Goal: Task Accomplishment & Management: Manage account settings

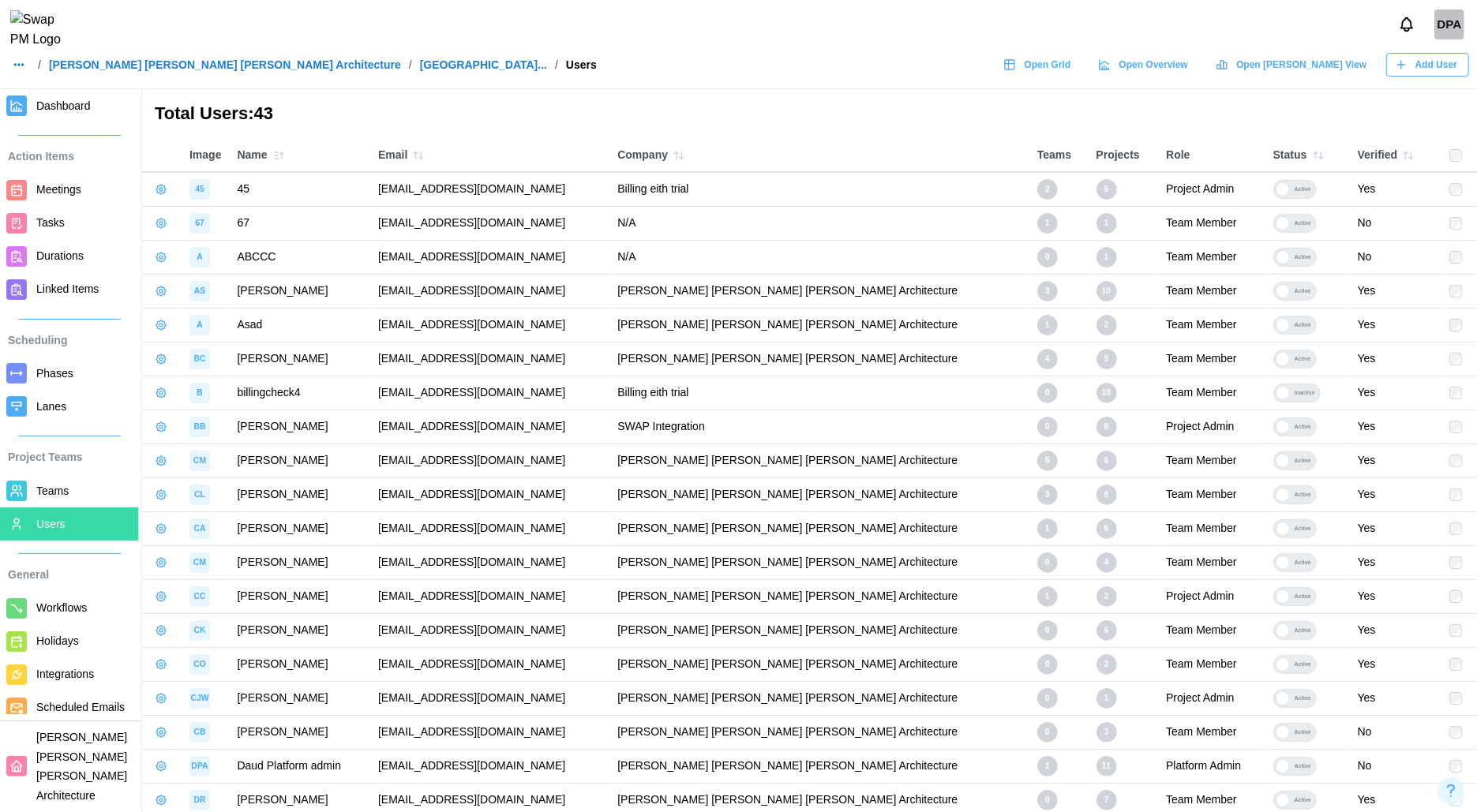
click at [61, 486] on span "Teams" at bounding box center [53, 490] width 32 height 12
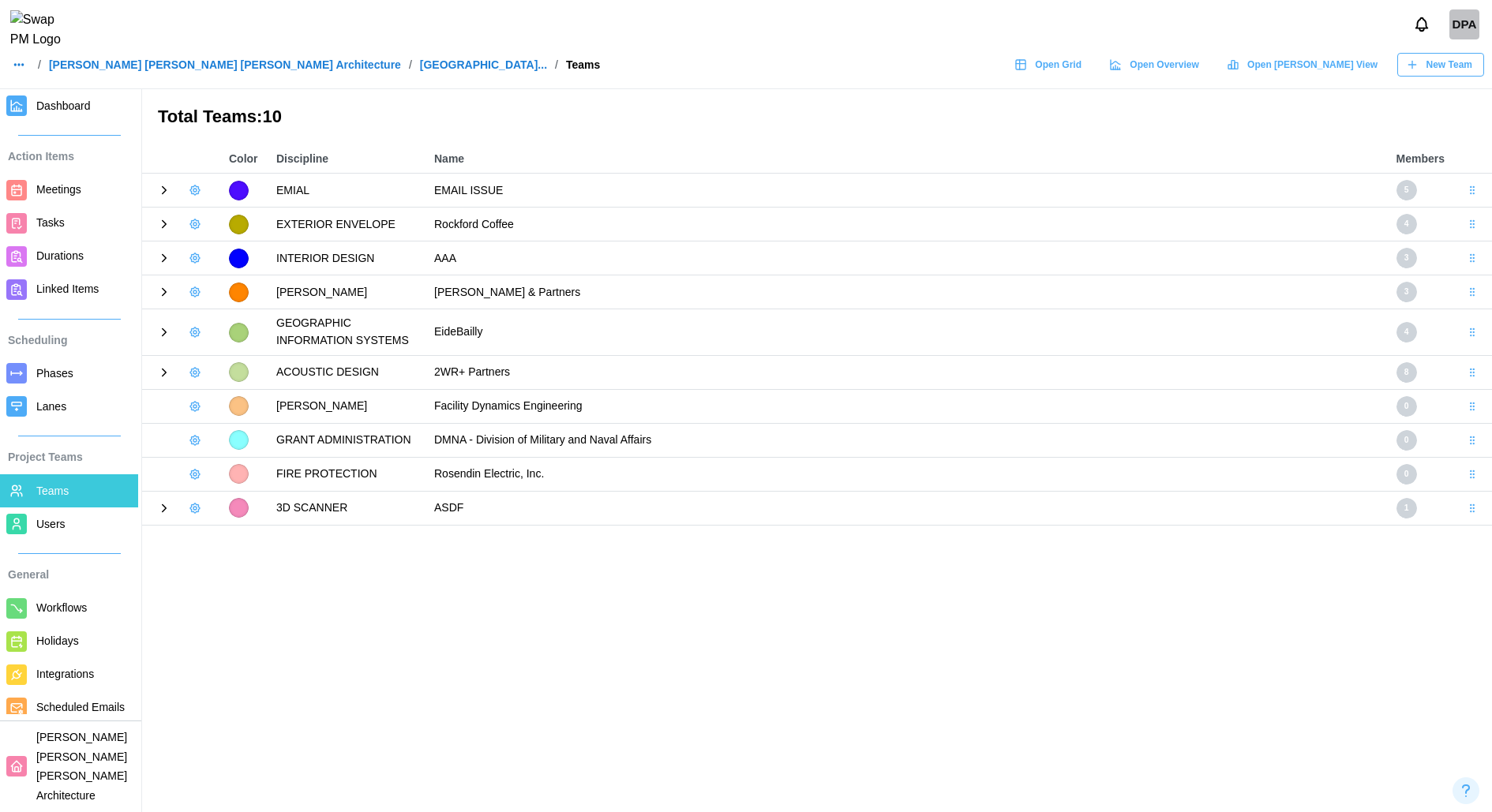
click at [165, 191] on icon at bounding box center [164, 191] width 4 height 8
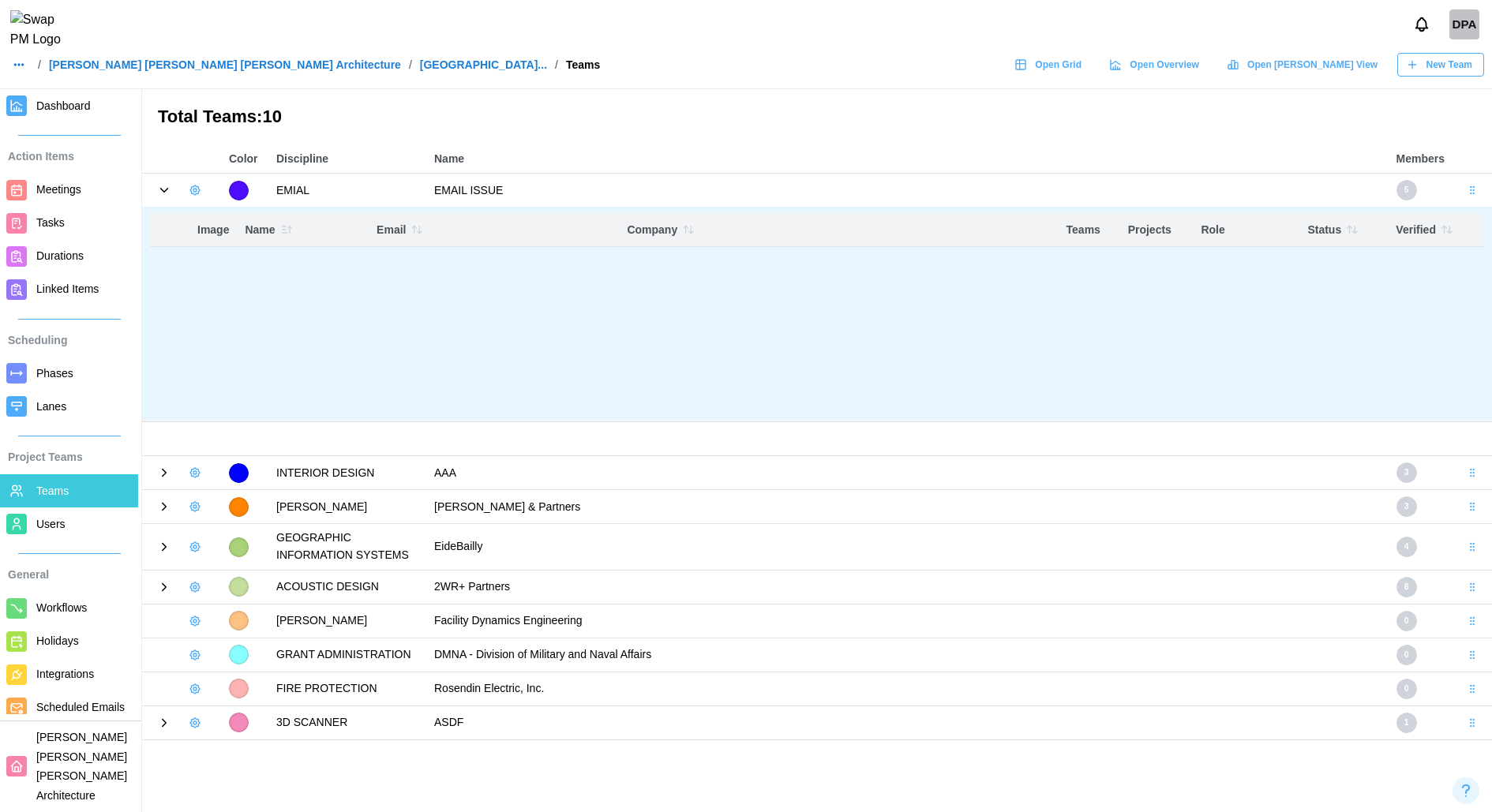
drag, startPoint x: 1168, startPoint y: 228, endPoint x: 1154, endPoint y: 228, distance: 14.0
click at [1201, 228] on div "Role" at bounding box center [1246, 230] width 91 height 17
click at [1201, 227] on div "Role" at bounding box center [1246, 230] width 91 height 17
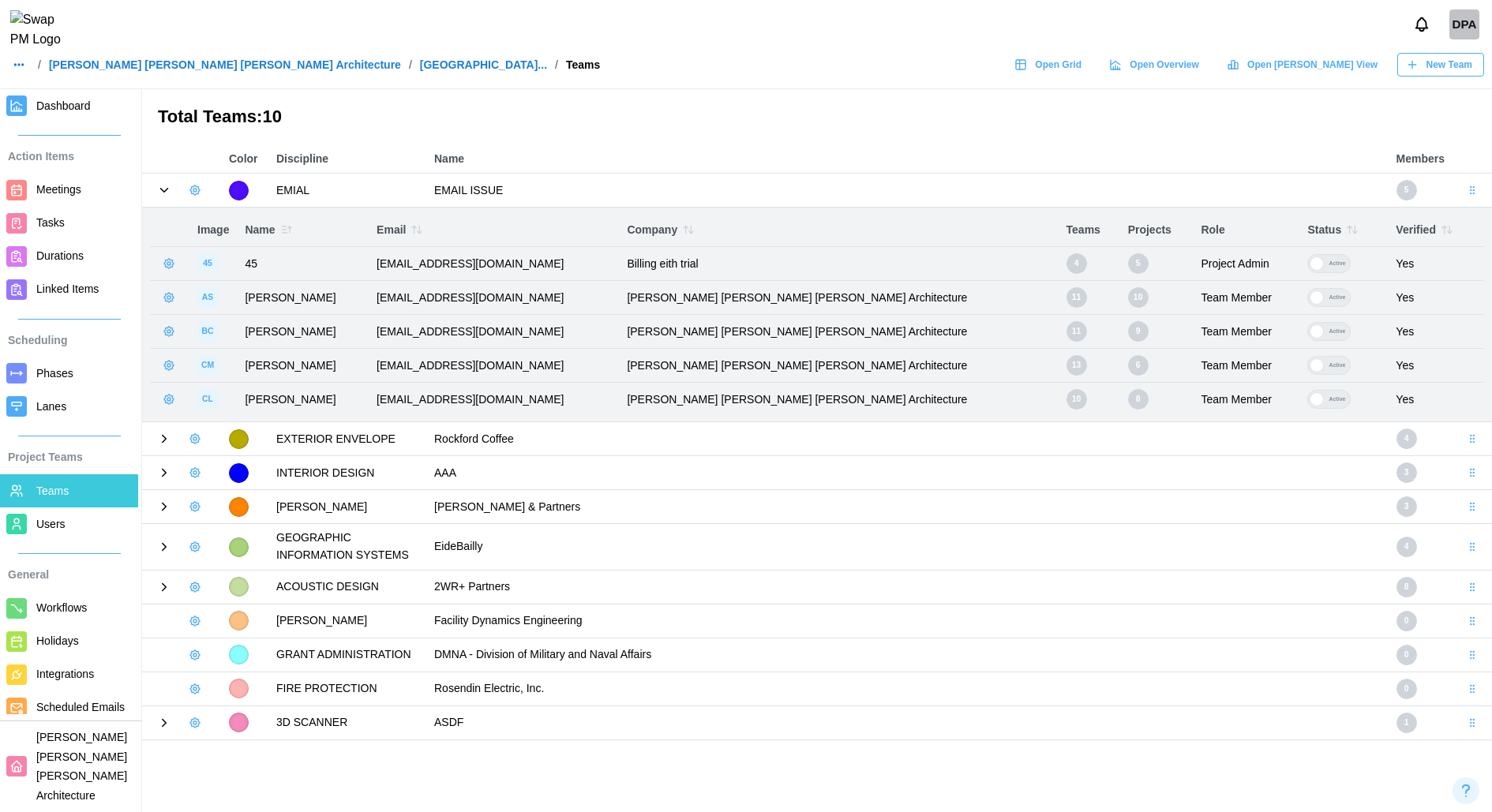
click at [68, 526] on span "Users" at bounding box center [84, 524] width 95 height 20
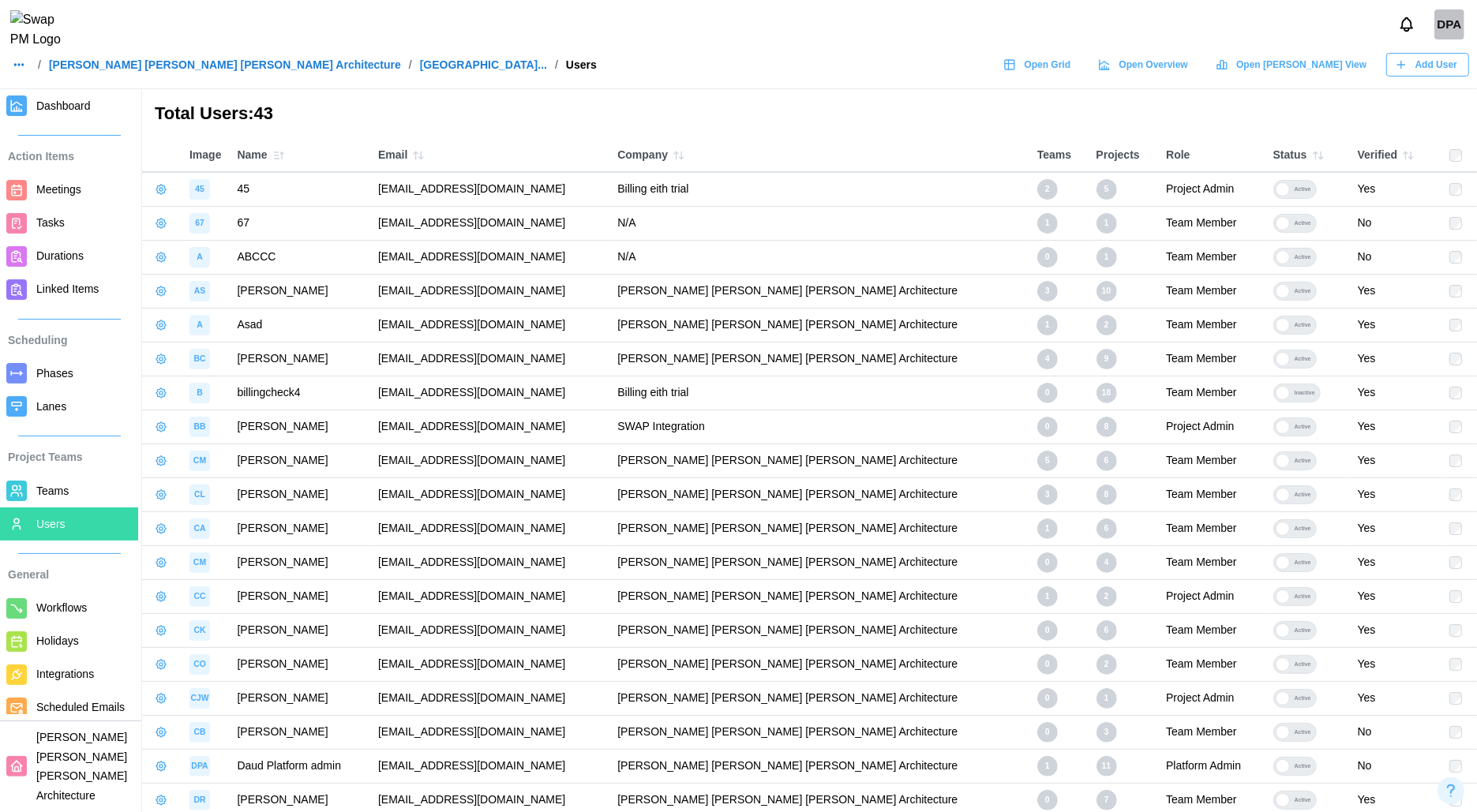
click at [1222, 160] on div "Role" at bounding box center [1211, 156] width 91 height 17
click at [1453, 68] on span "Add User" at bounding box center [1436, 64] width 41 height 22
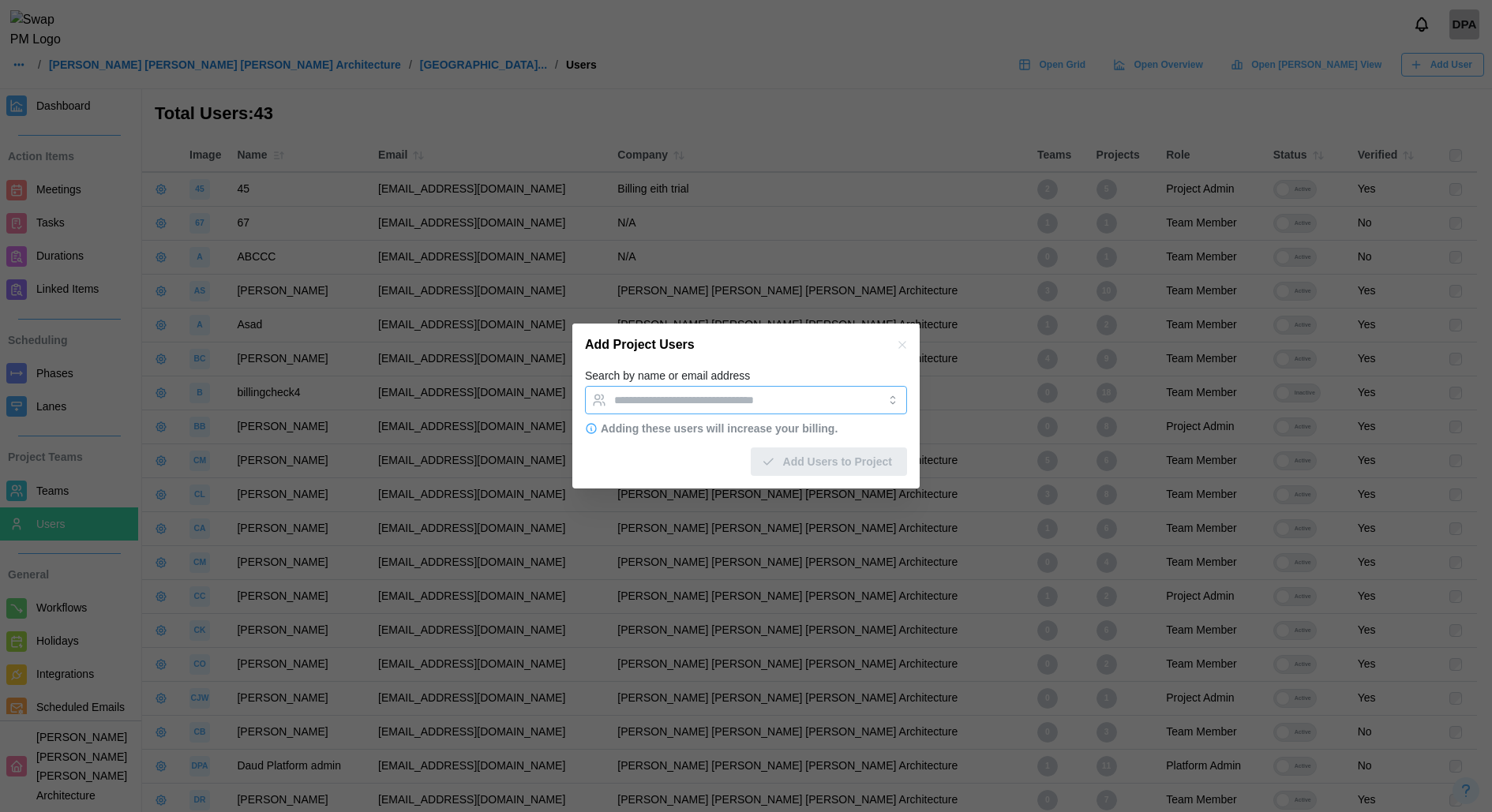
click at [690, 408] on div at bounding box center [730, 400] width 240 height 26
type input "**********"
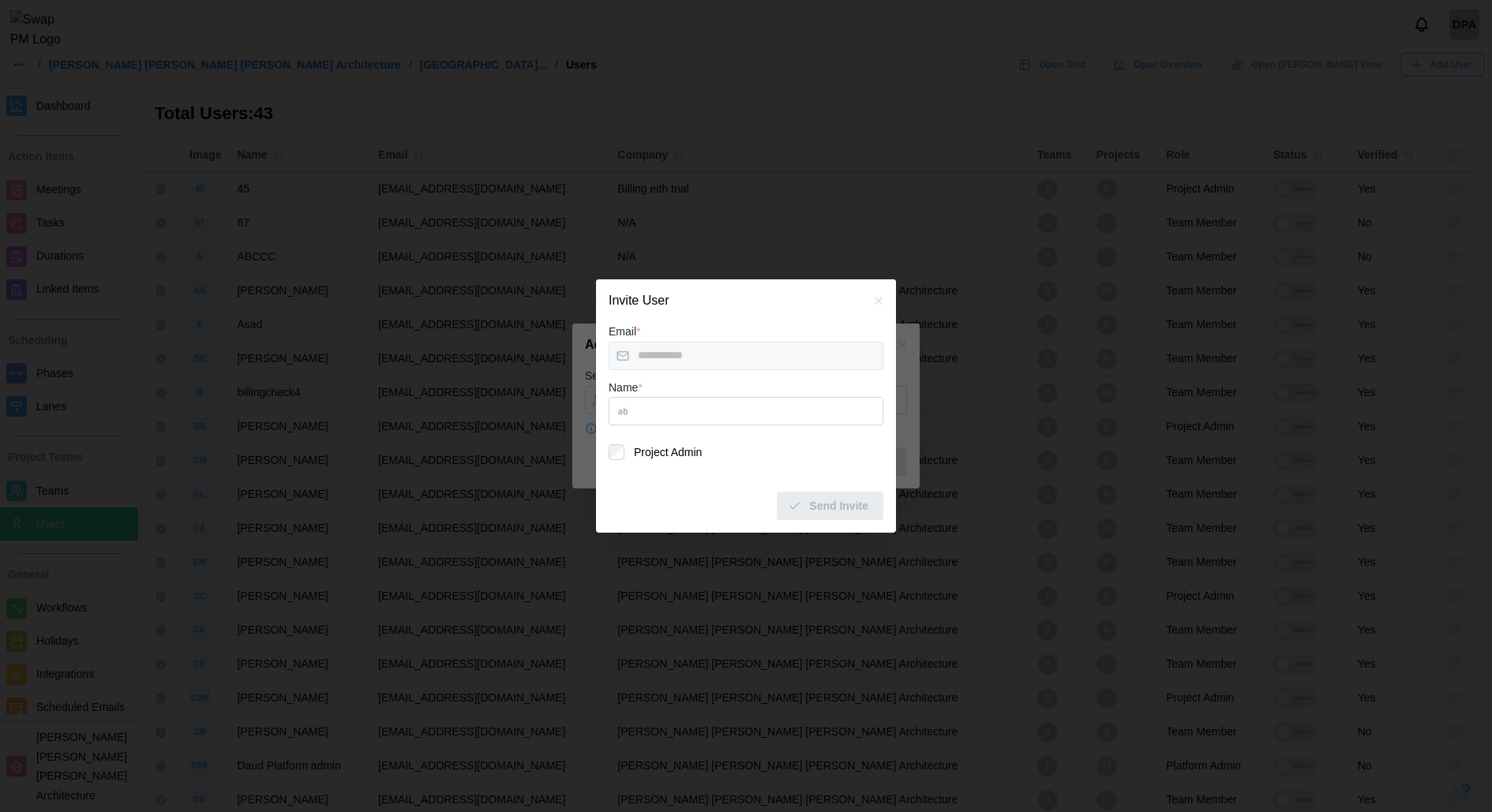
click at [879, 301] on icon "button" at bounding box center [878, 301] width 8 height 8
type input "**********"
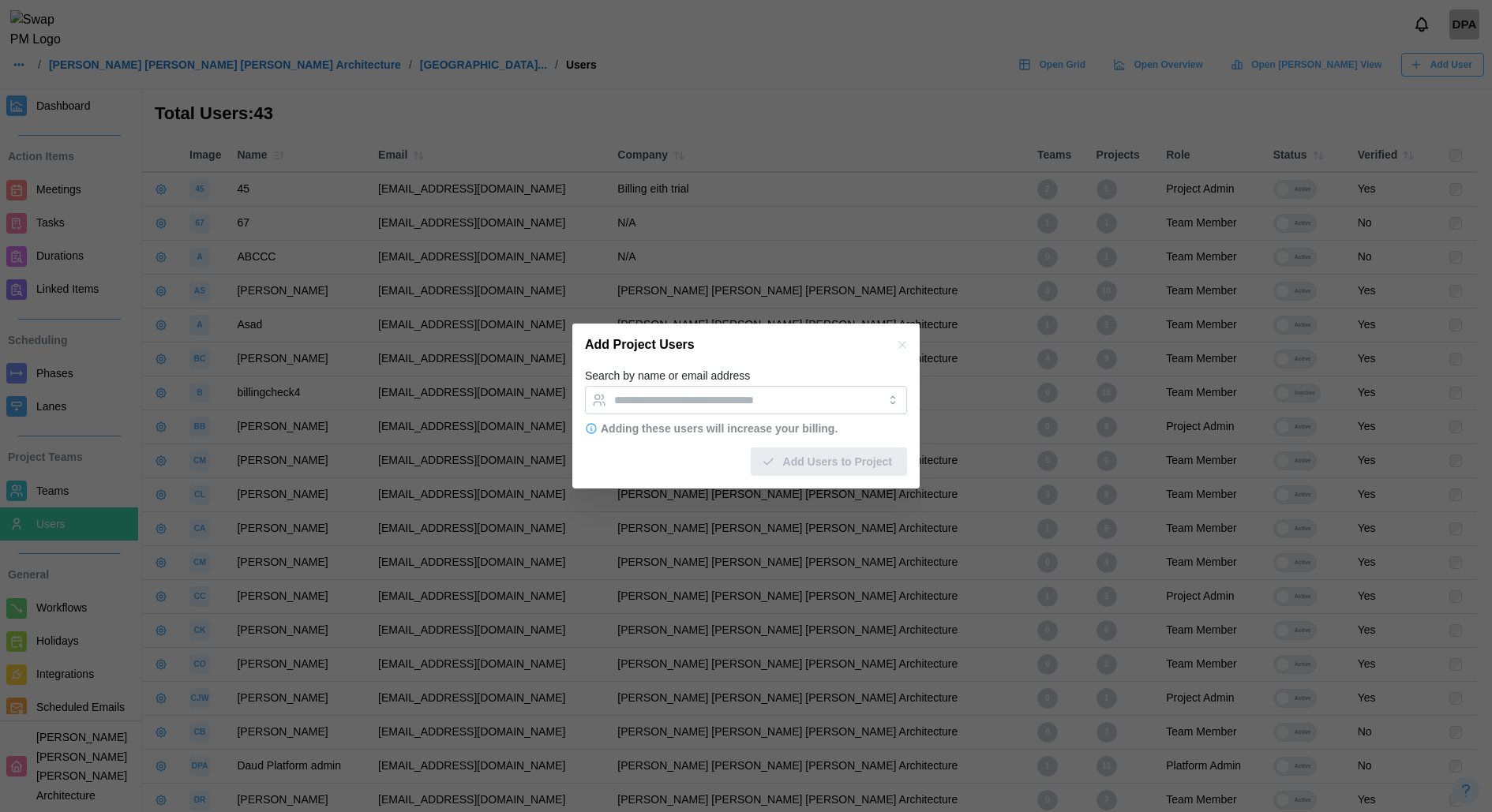
click at [852, 358] on div "Add Project Users" at bounding box center [746, 344] width 347 height 42
click at [903, 346] on icon "button" at bounding box center [902, 345] width 8 height 8
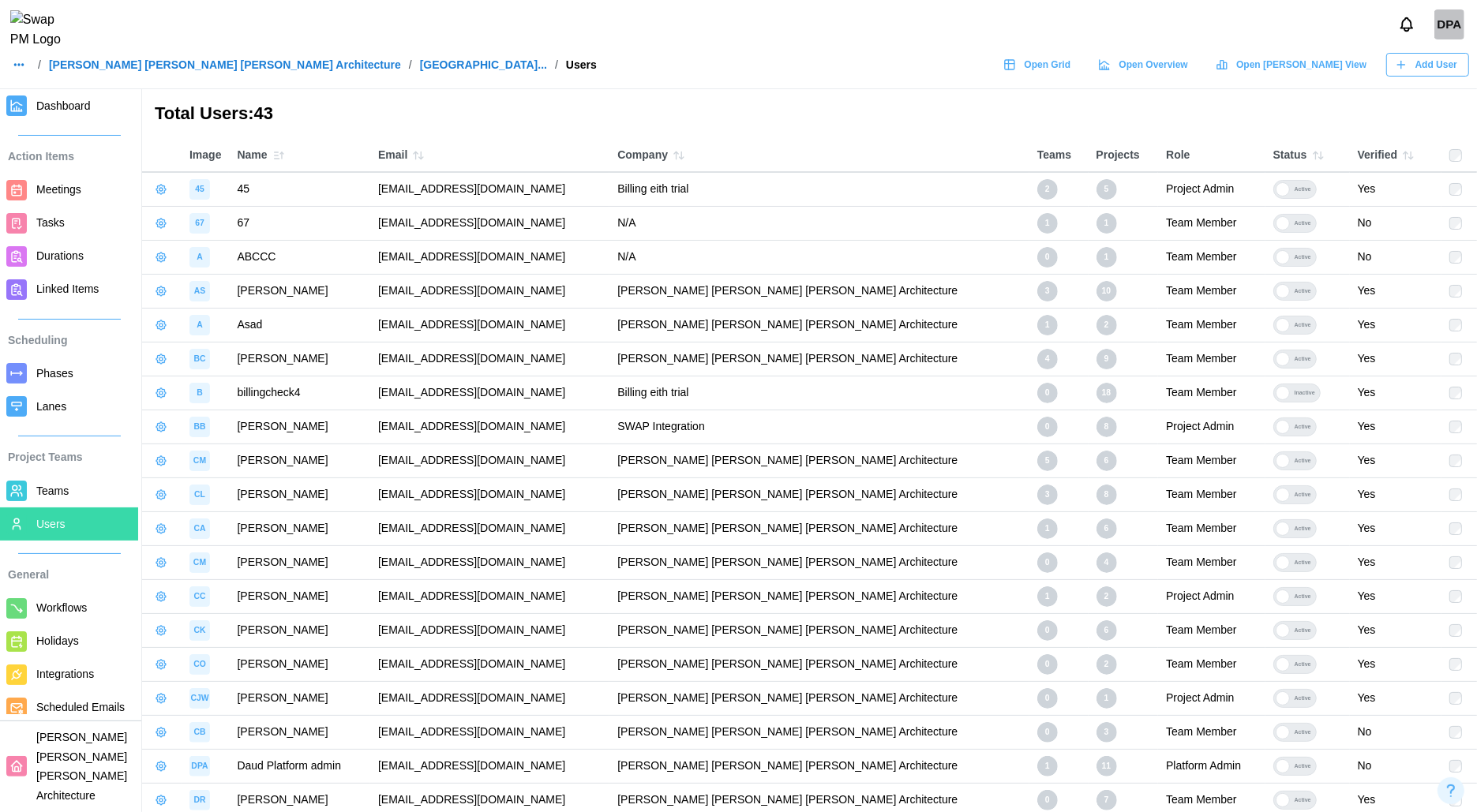
click at [1070, 72] on span "Open Grid" at bounding box center [1047, 64] width 46 height 22
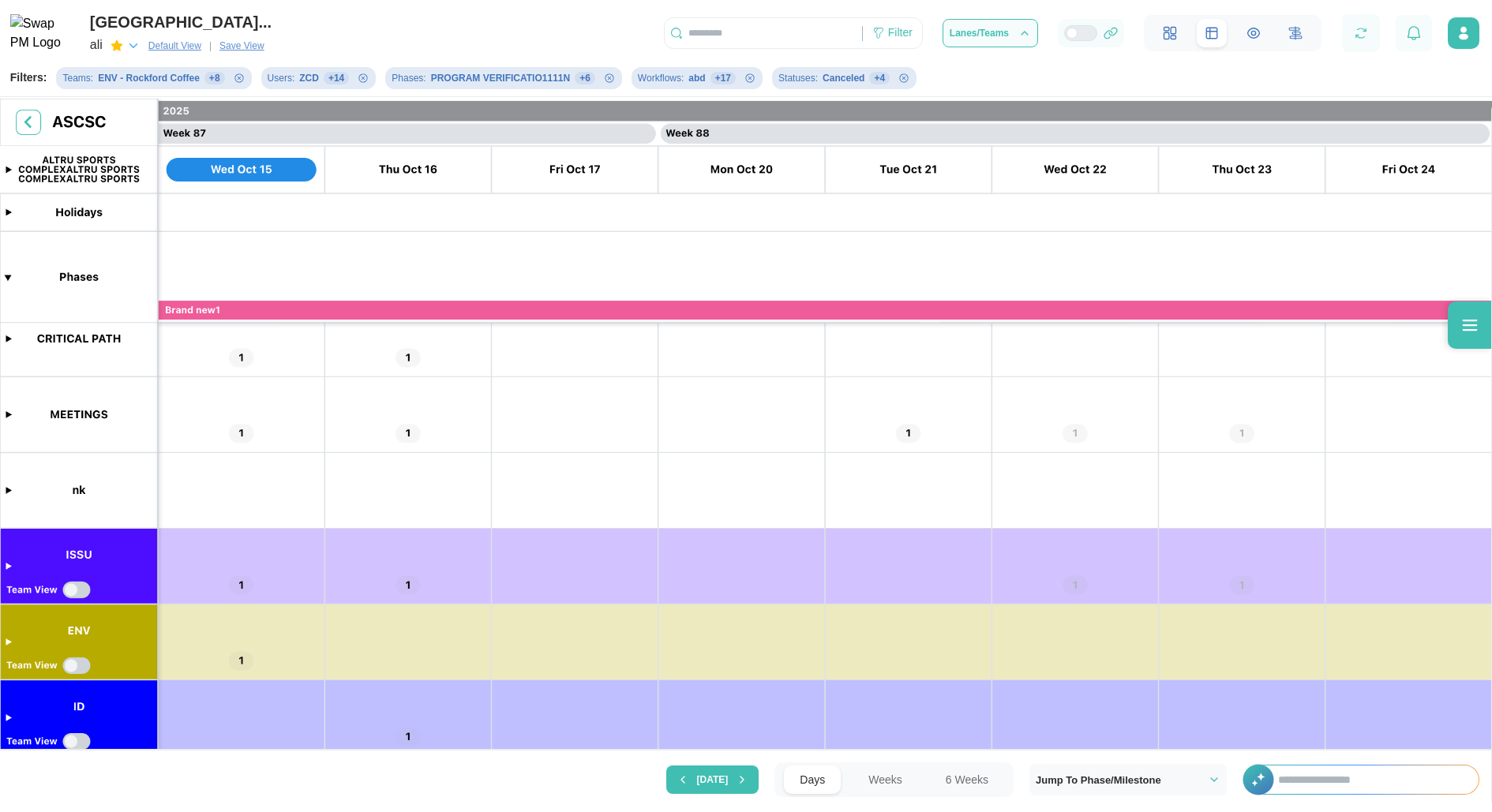
scroll to position [0, 72035]
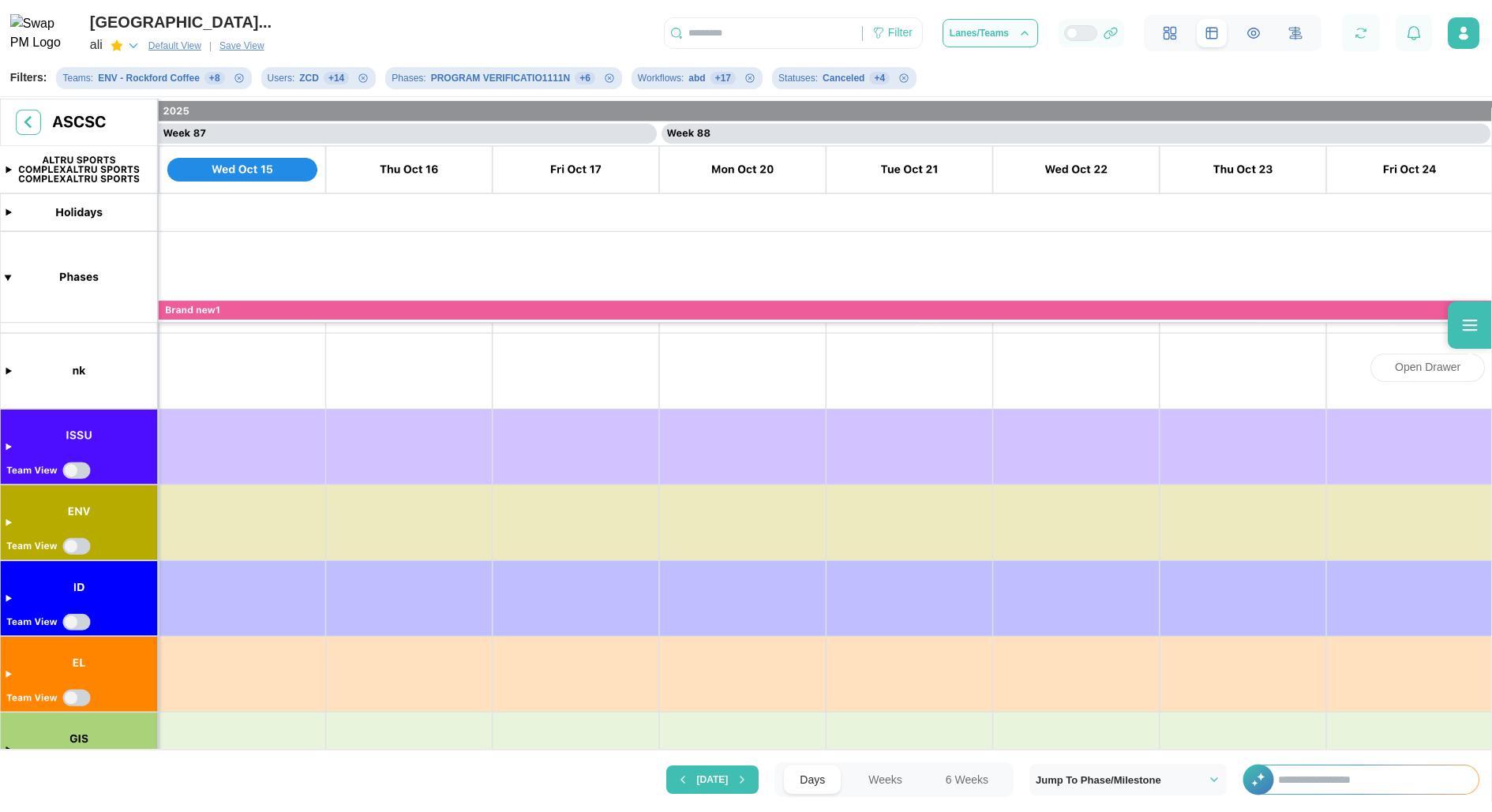
click at [1465, 331] on icon at bounding box center [1469, 325] width 19 height 19
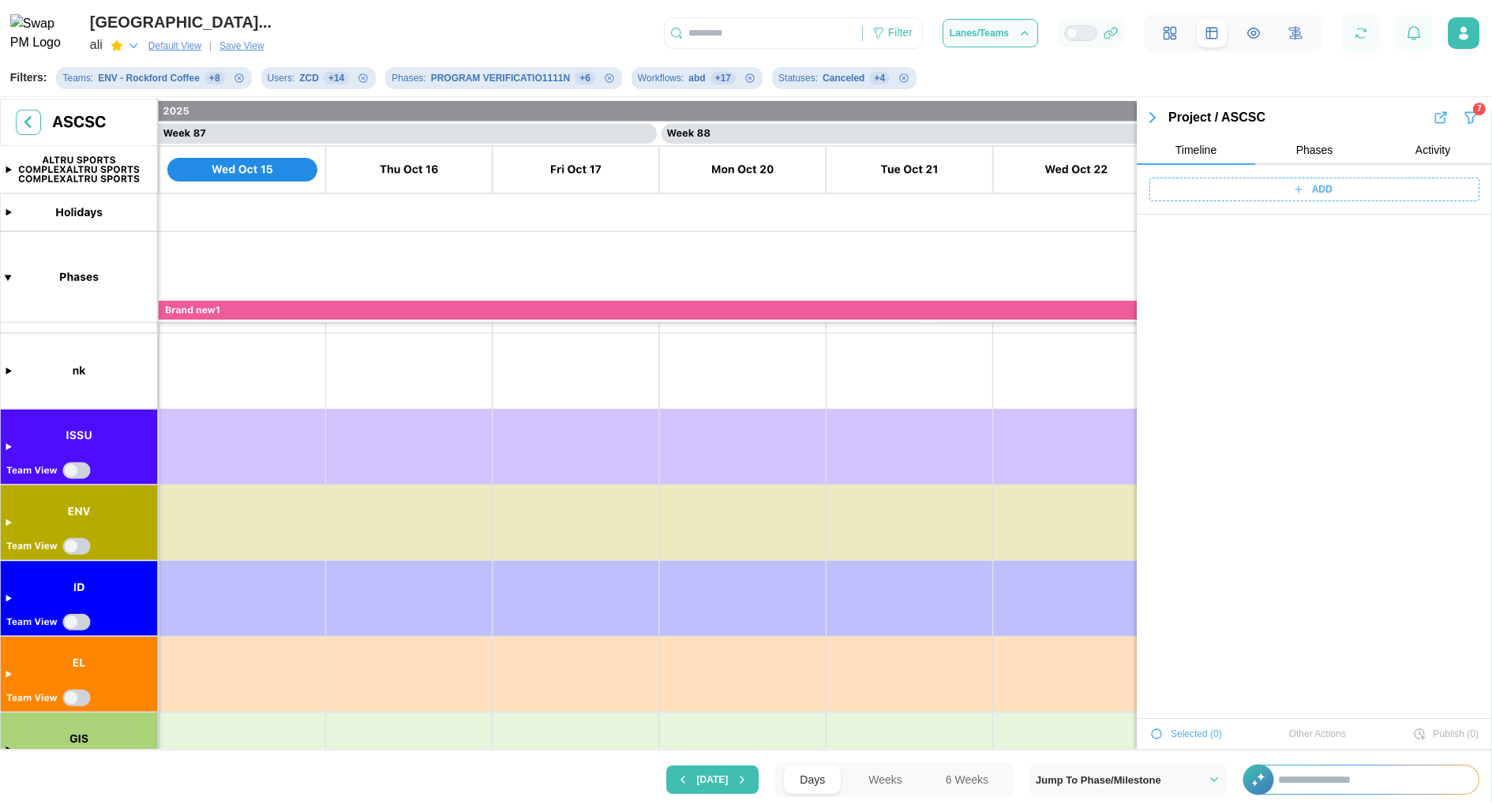
scroll to position [15432, 0]
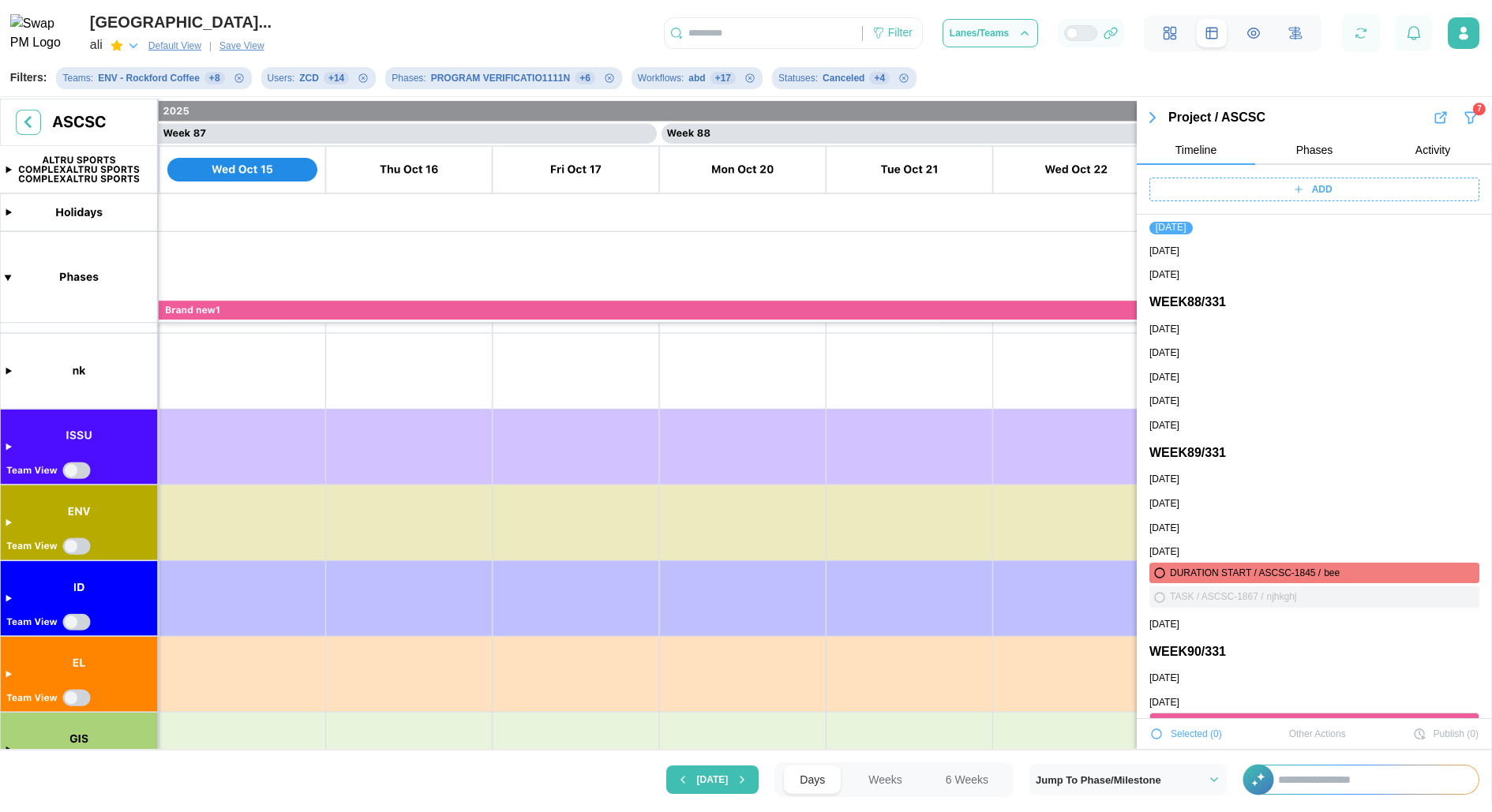
click at [1305, 148] on span "Phases" at bounding box center [1314, 150] width 37 height 11
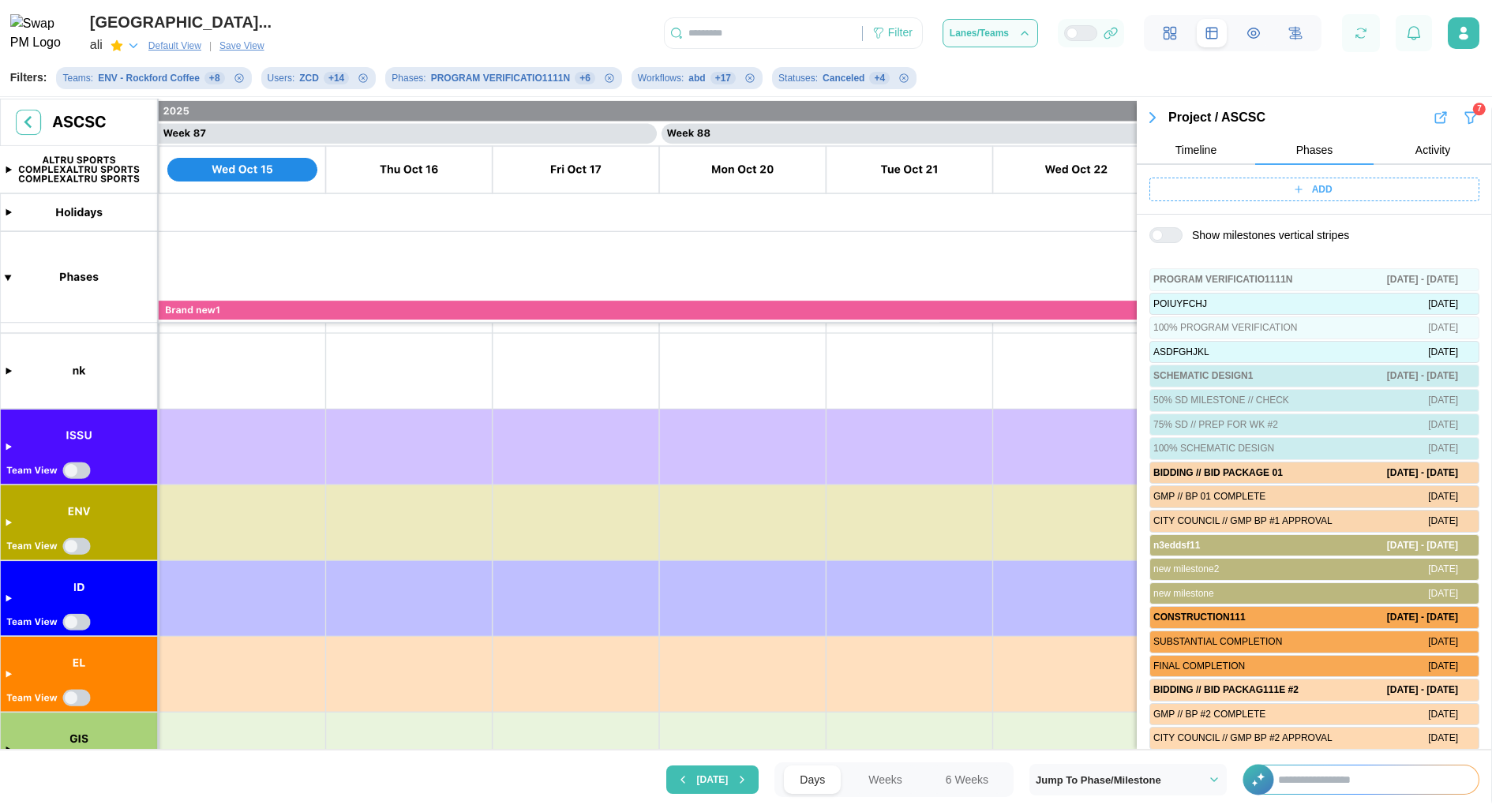
click at [1439, 155] on span "Activity" at bounding box center [1433, 150] width 35 height 11
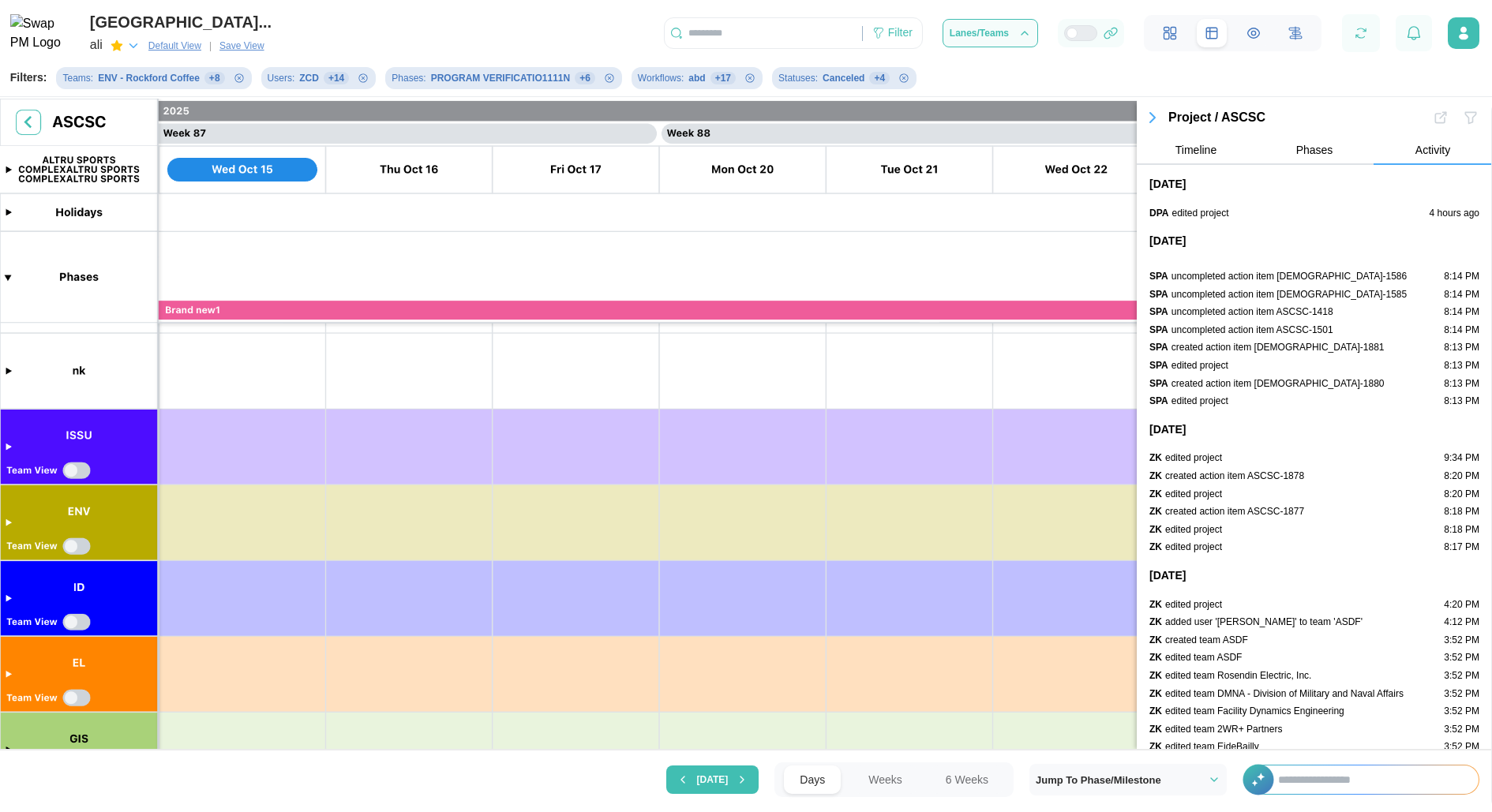
click at [1151, 116] on icon "button" at bounding box center [1152, 118] width 5 height 9
